Goal: Check status

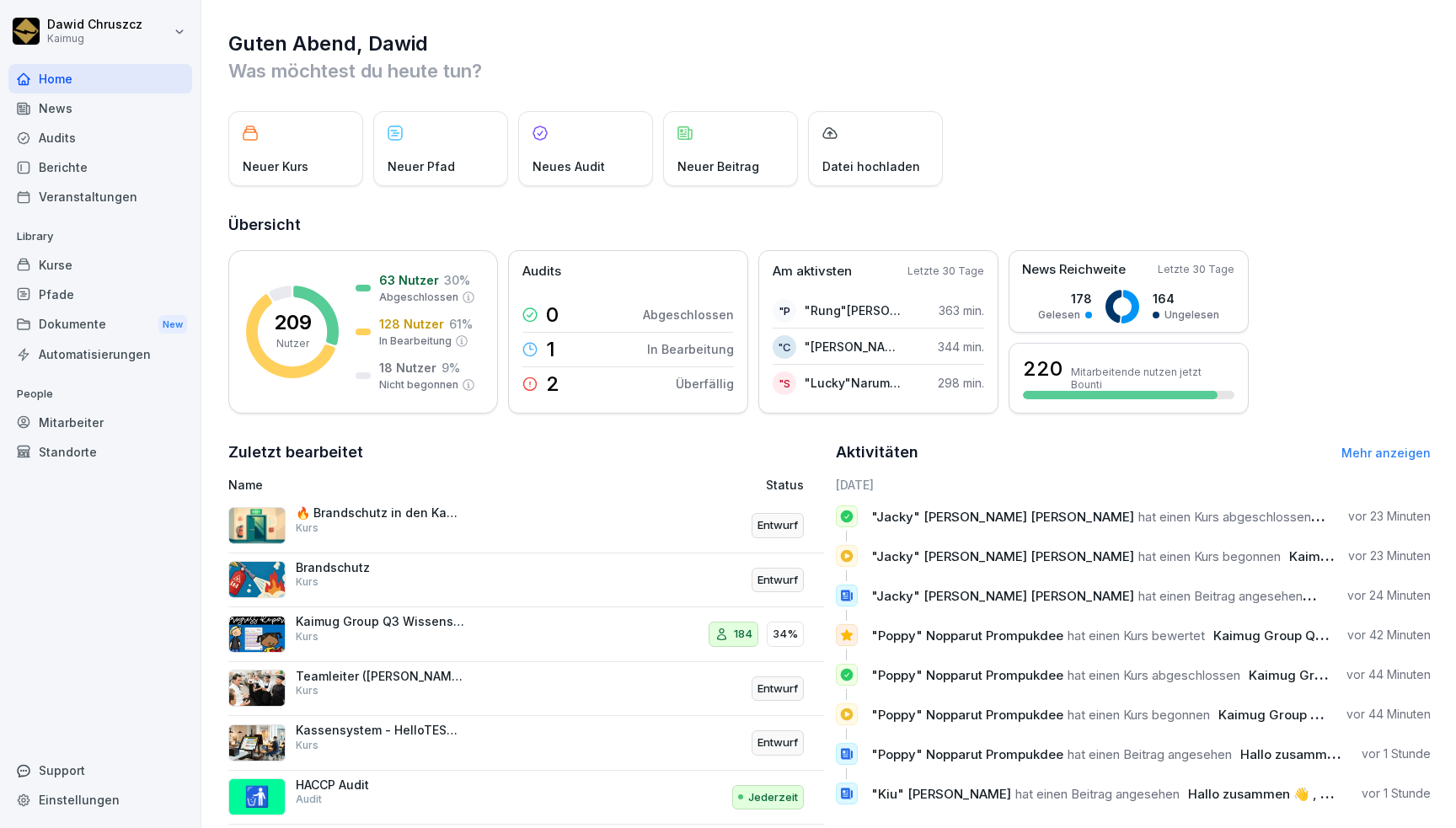
click at [653, 77] on p "Was möchtest du heute tun?" at bounding box center [829, 71] width 1203 height 27
click at [65, 260] on div "Kurse" at bounding box center [100, 264] width 184 height 30
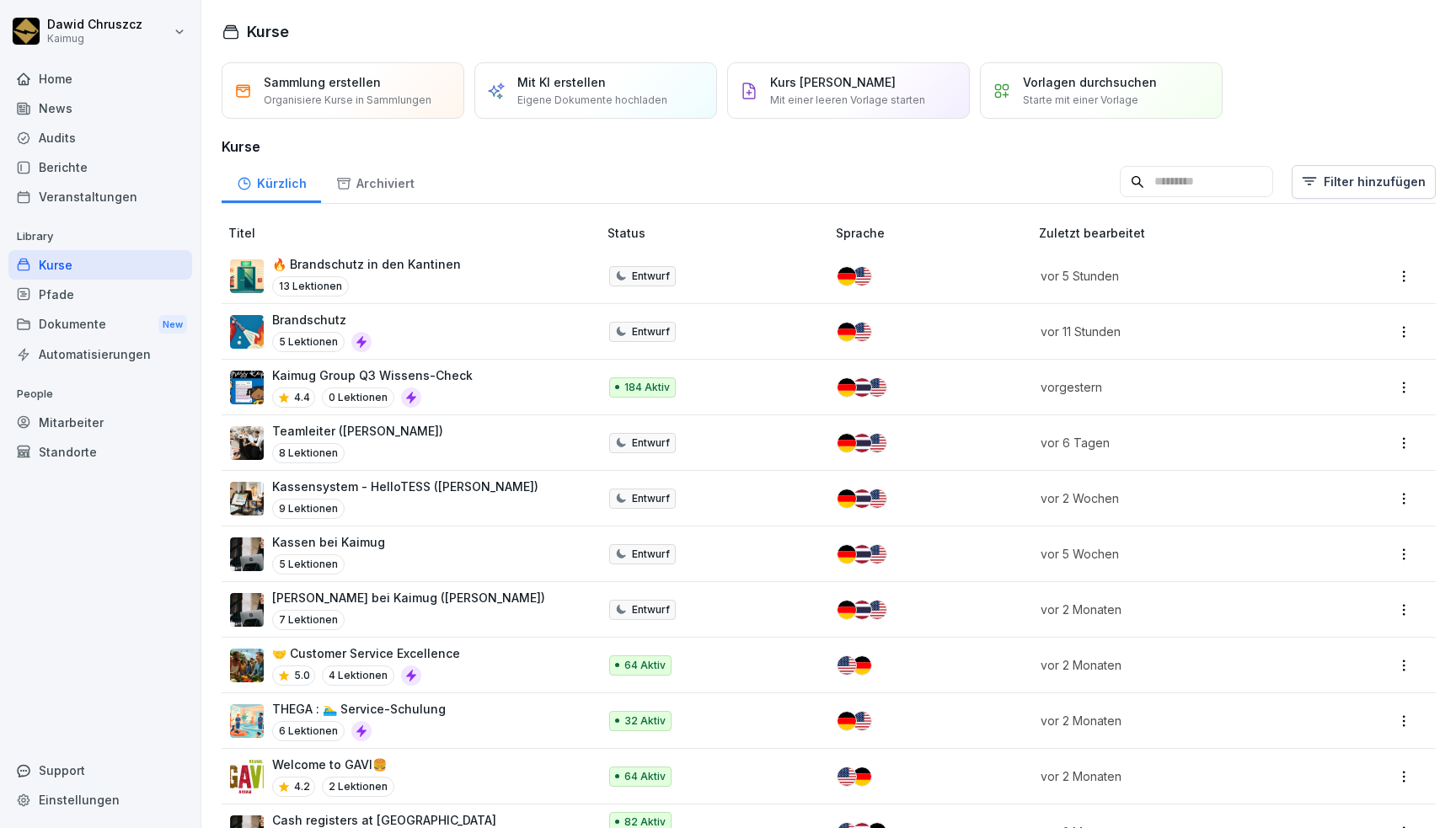
click at [77, 421] on div "Mitarbeiter" at bounding box center [100, 422] width 184 height 30
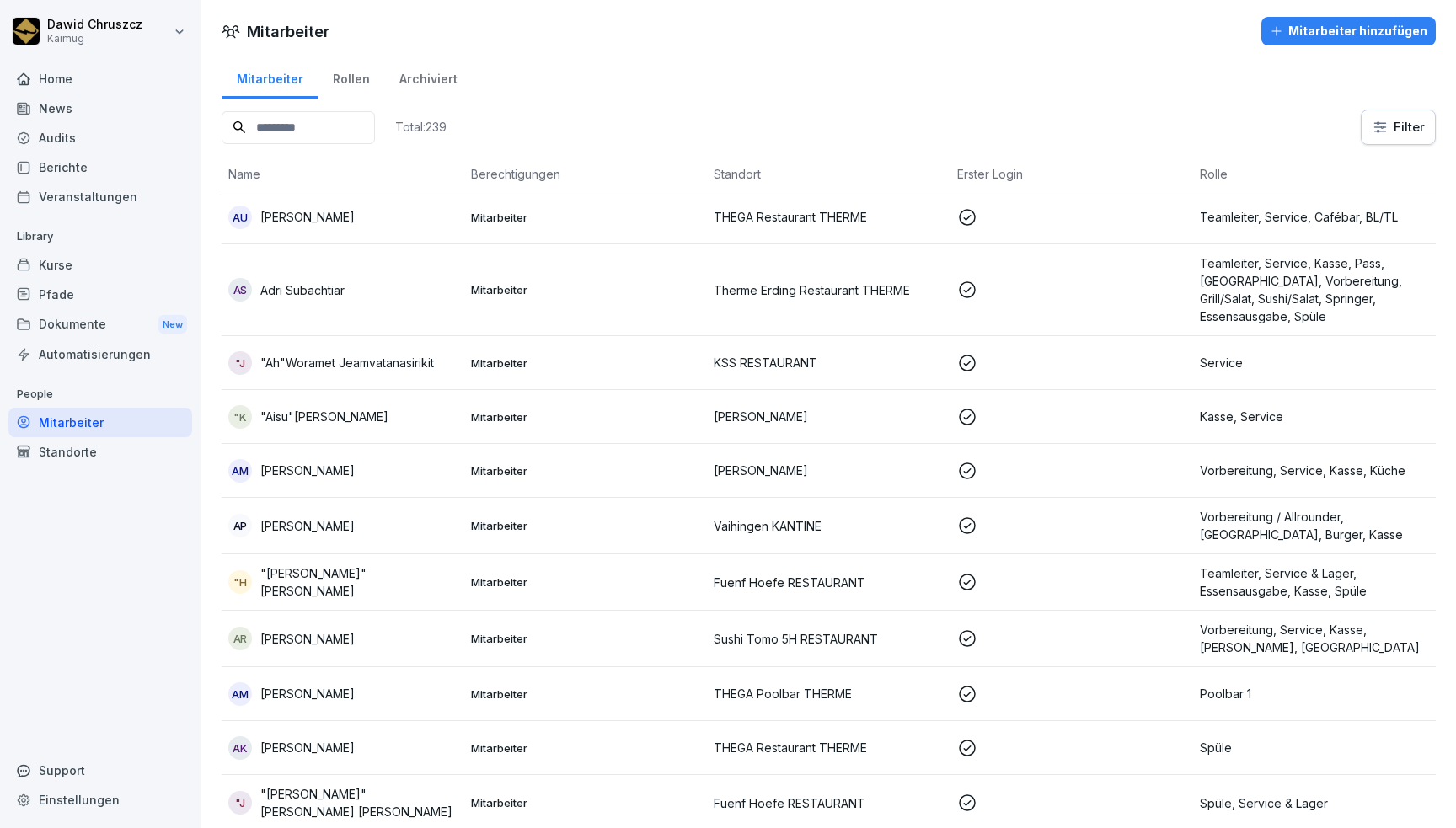
click at [290, 131] on input at bounding box center [299, 128] width 153 height 33
paste input "**********"
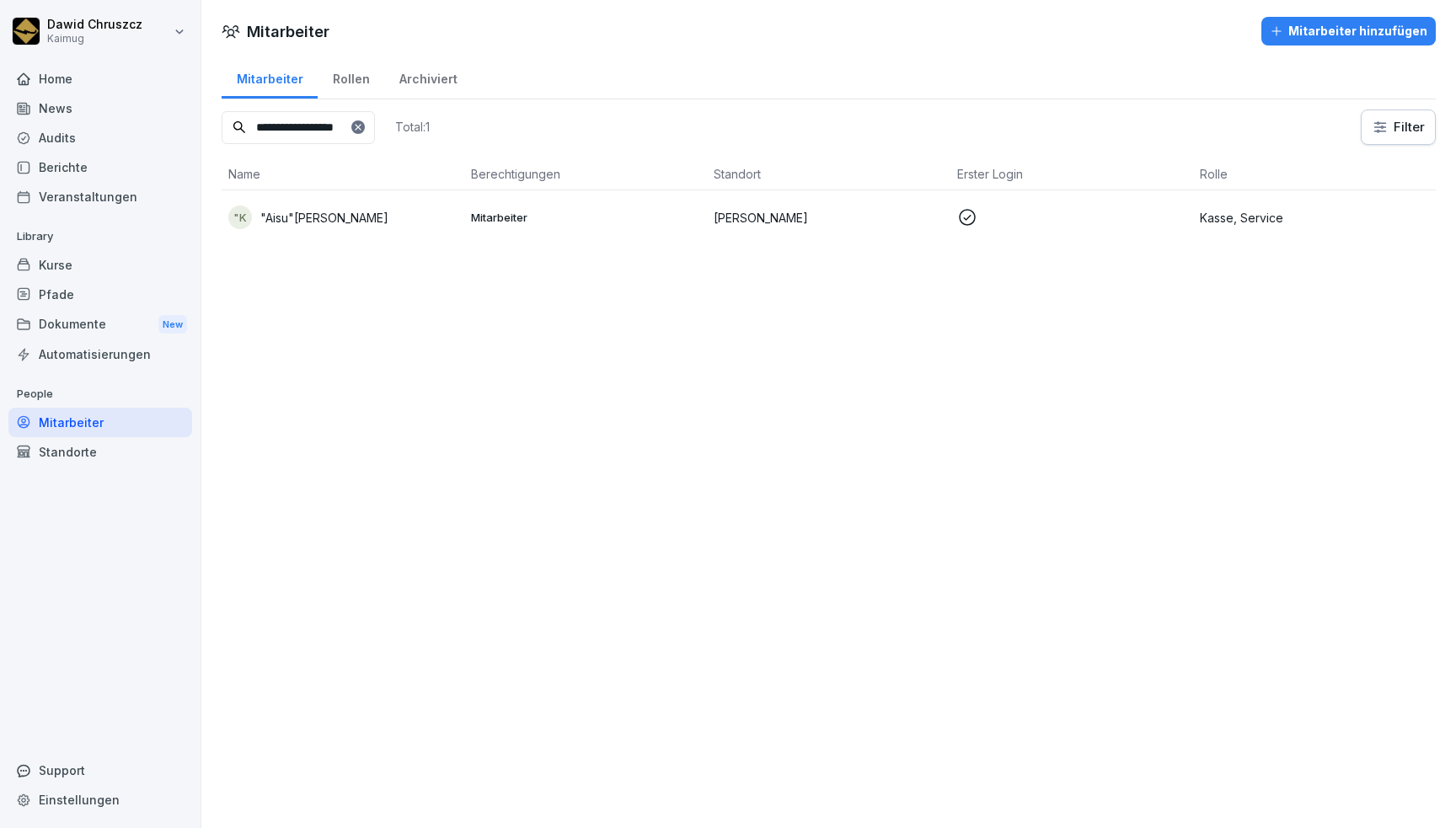
type input "**********"
click at [384, 221] on p ""Aisu"[PERSON_NAME]" at bounding box center [324, 218] width 128 height 18
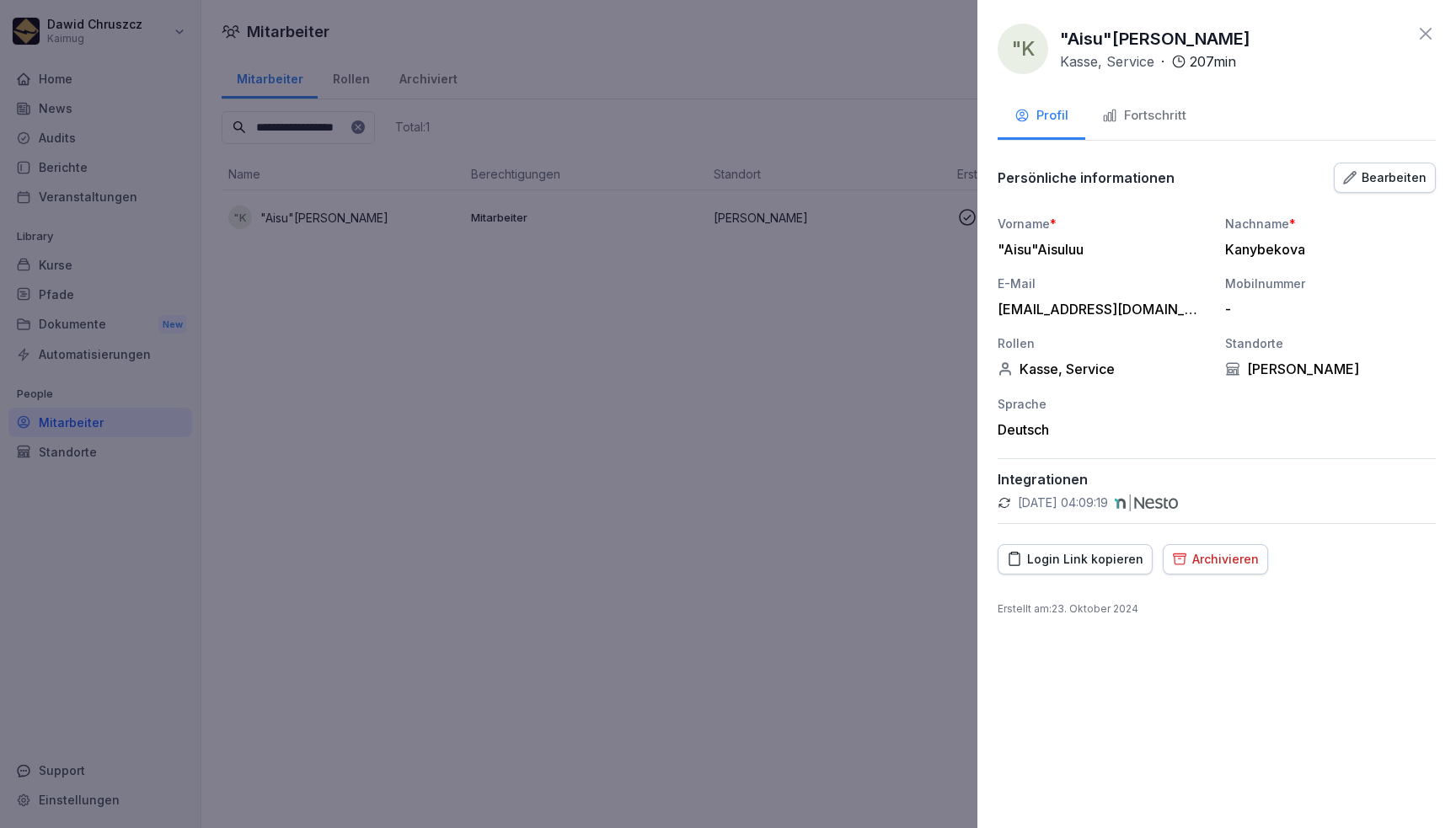
click at [1172, 120] on div "Fortschritt" at bounding box center [1144, 116] width 84 height 20
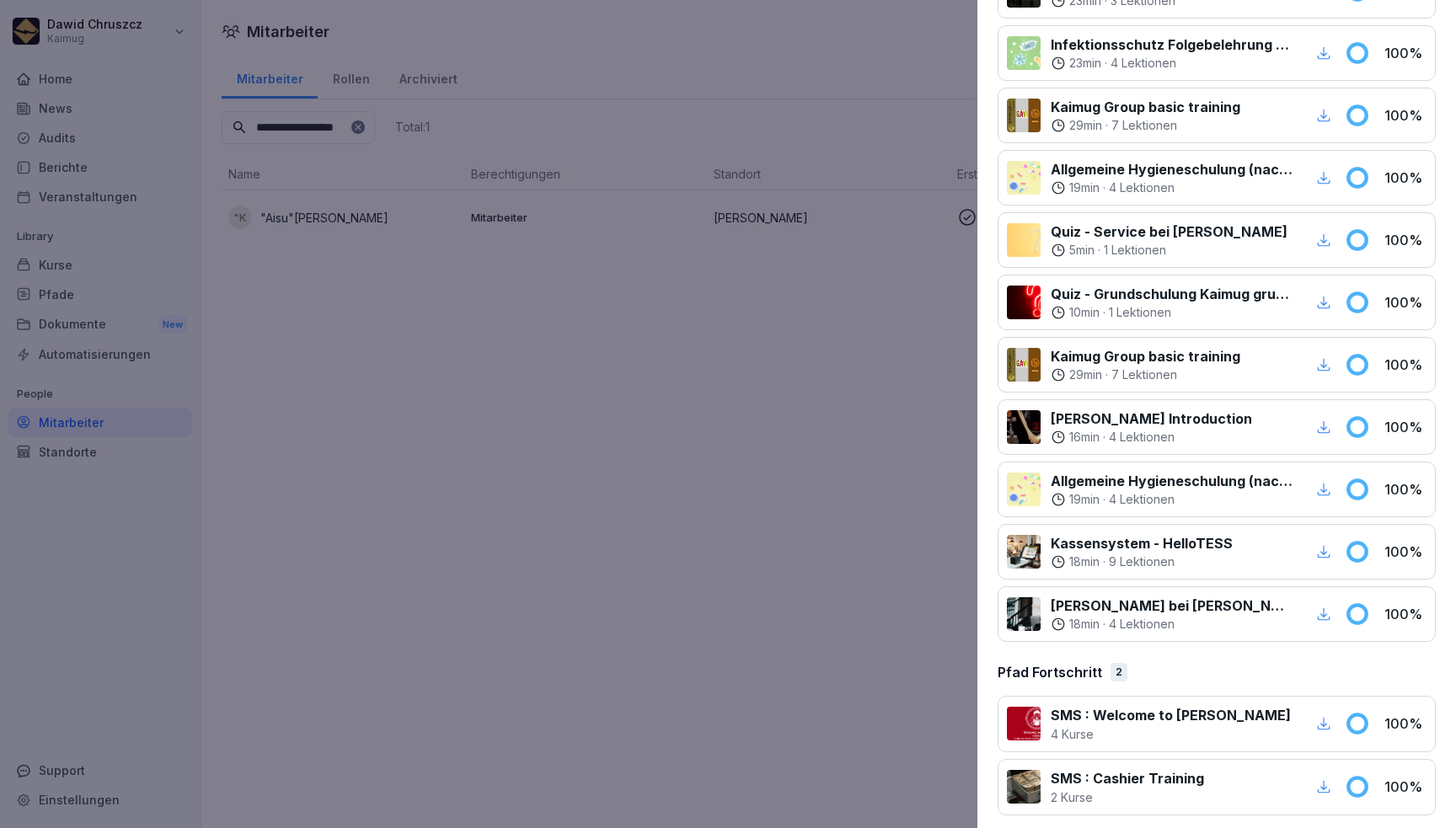
scroll to position [451, 0]
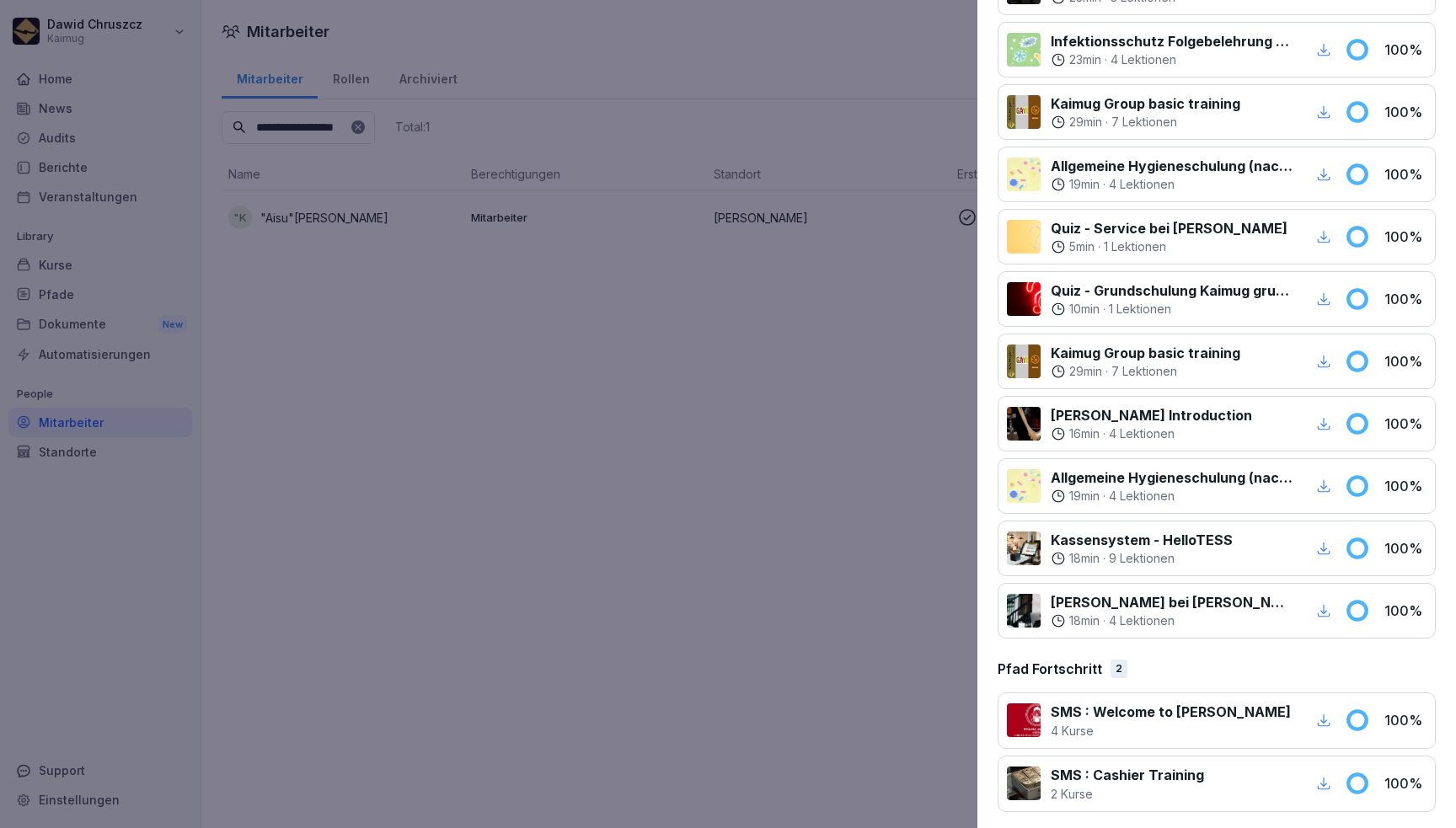
click at [1256, 659] on div "Pfad Fortschritt 2" at bounding box center [1216, 669] width 438 height 20
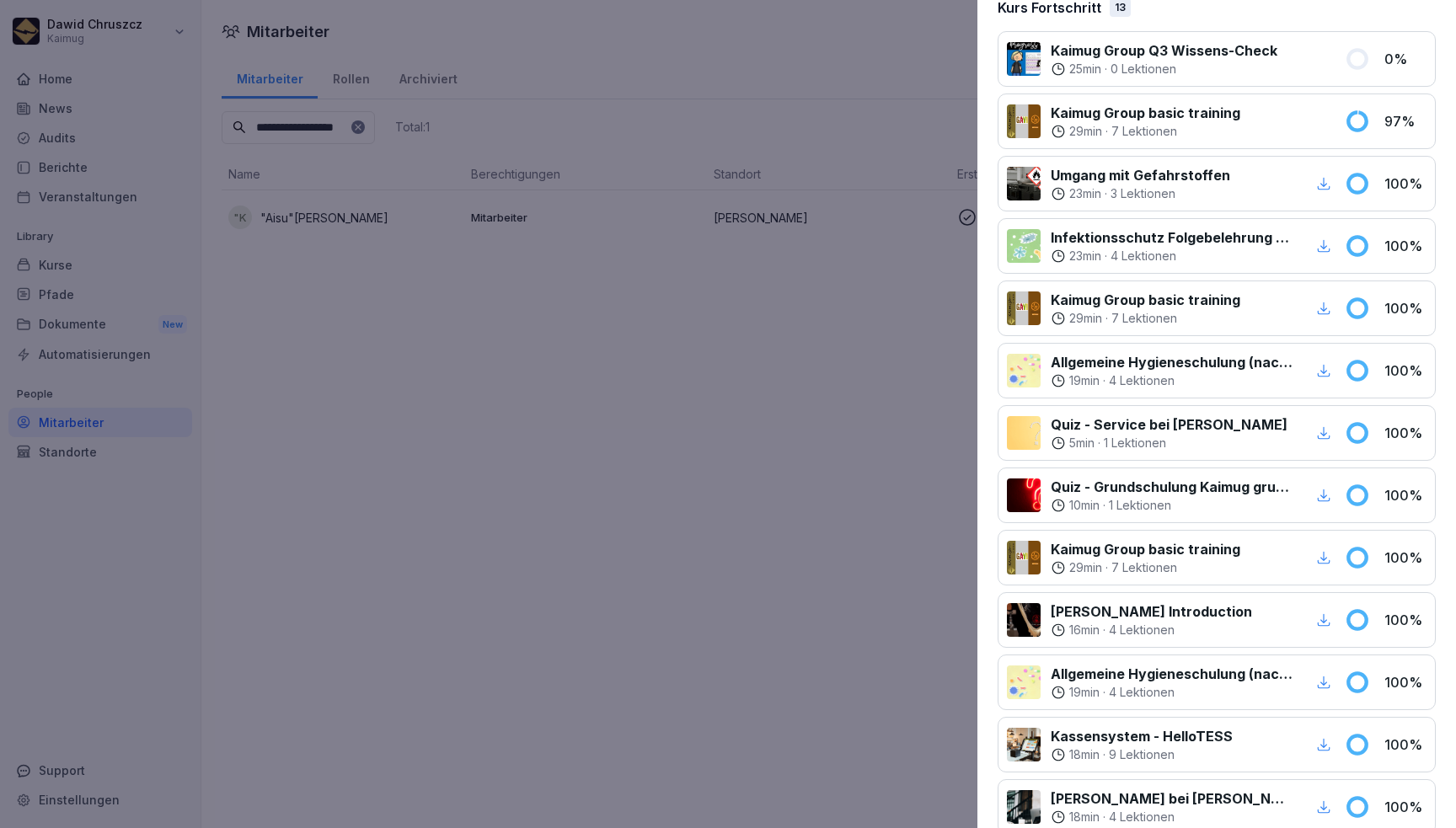
scroll to position [0, 0]
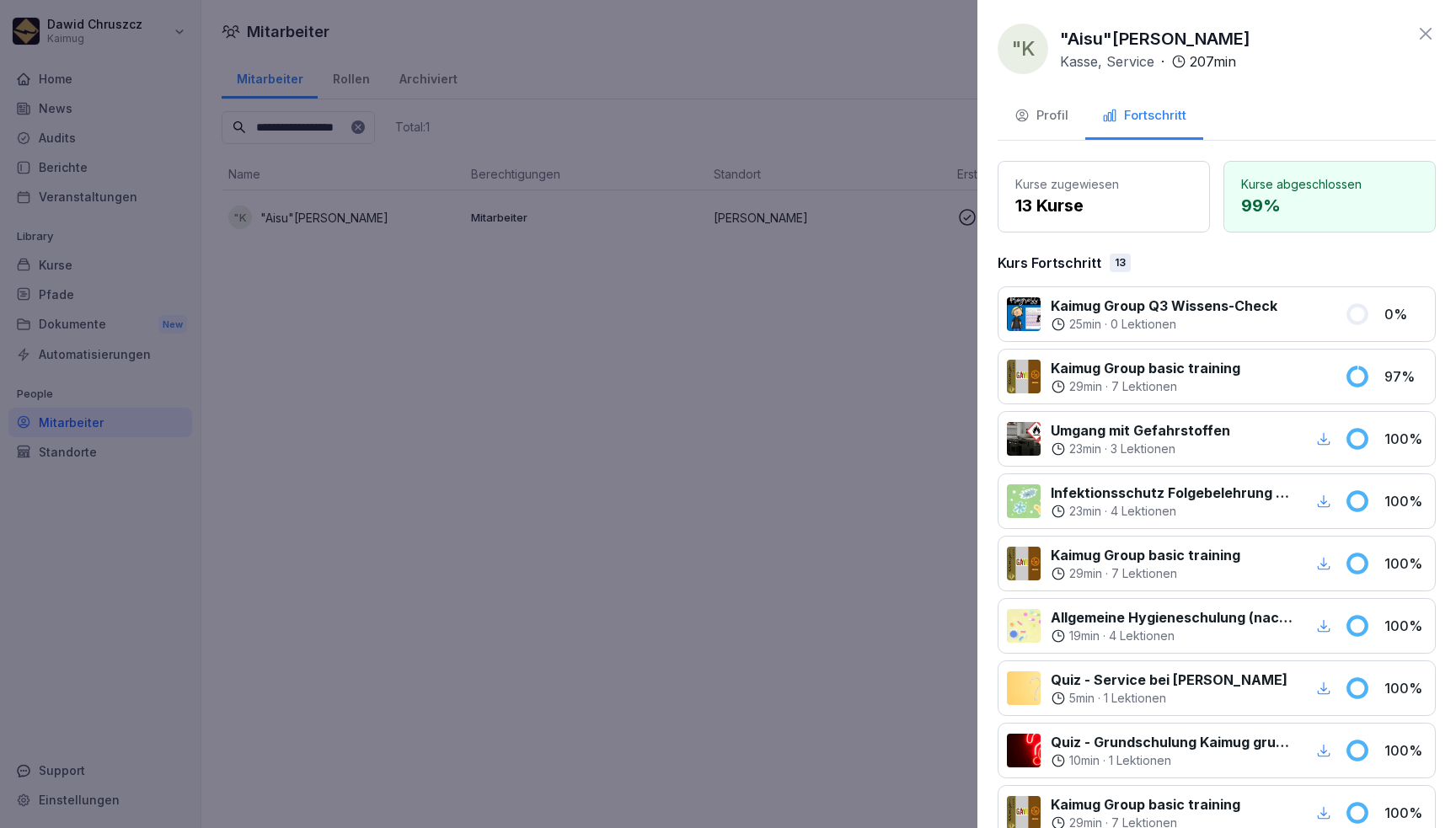
click at [1415, 38] on icon at bounding box center [1425, 34] width 20 height 20
